Goal: Task Accomplishment & Management: Use online tool/utility

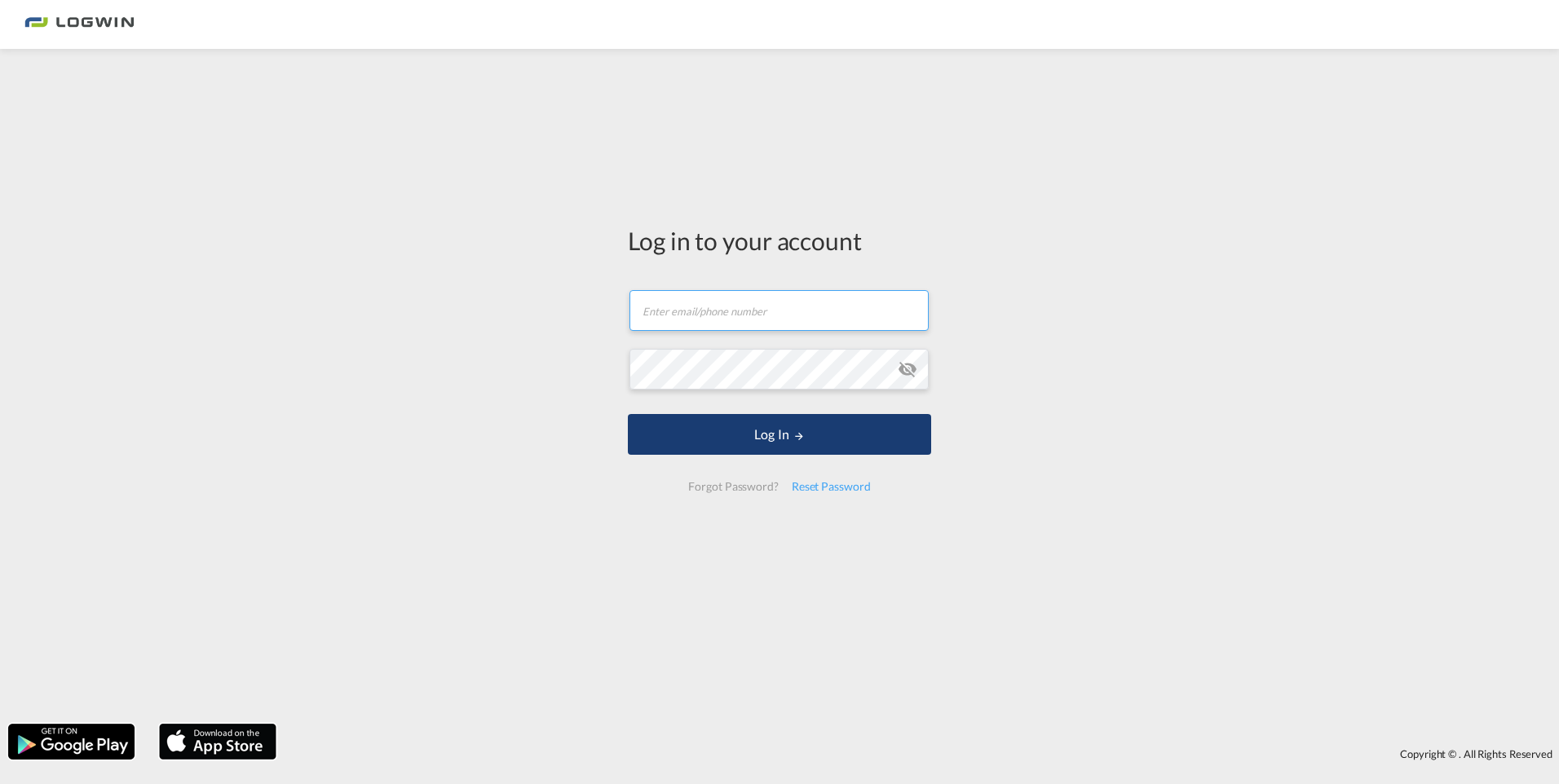
type input "[PERSON_NAME][EMAIL_ADDRESS][DOMAIN_NAME]"
click at [750, 431] on button "Log In" at bounding box center [780, 434] width 304 height 41
